Goal: Go to known website: Access a specific website the user already knows

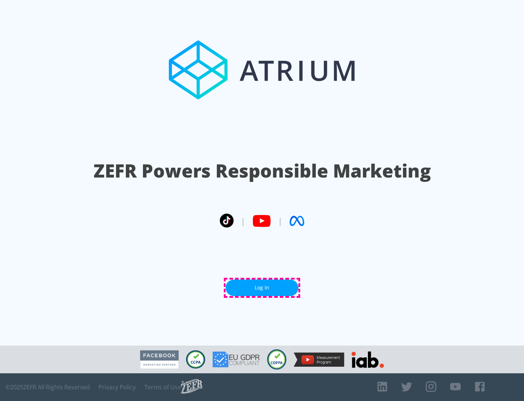
click at [262, 287] on link "Log In" at bounding box center [262, 287] width 73 height 16
